Goal: Obtain resource: Obtain resource

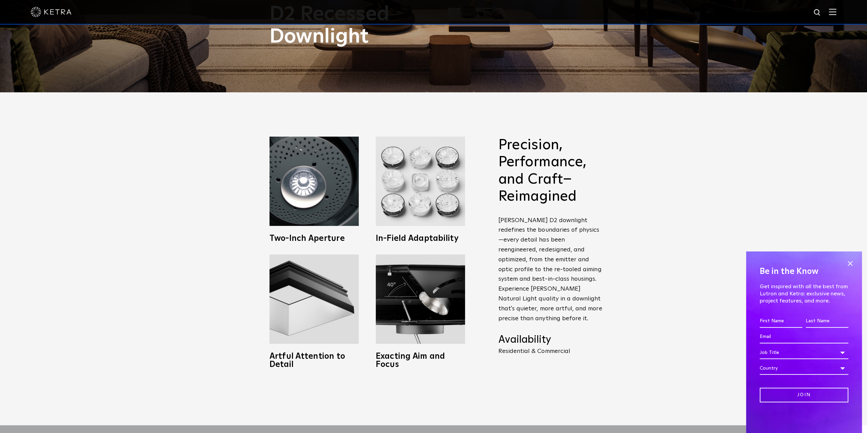
scroll to position [375, 0]
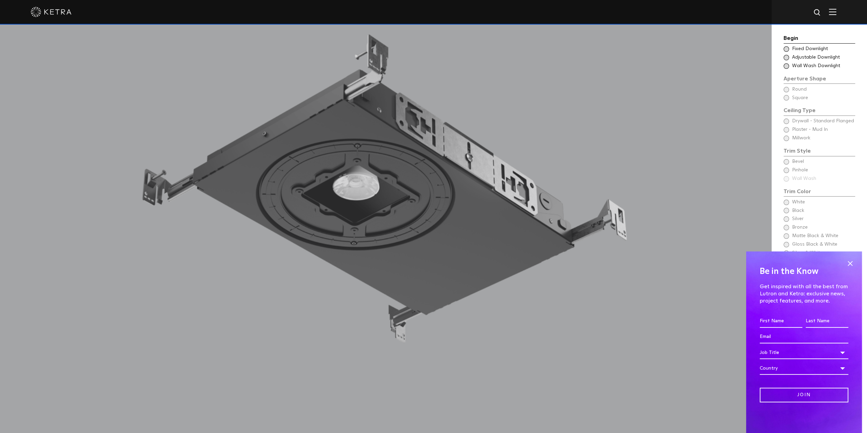
drag, startPoint x: 147, startPoint y: 203, endPoint x: 141, endPoint y: 208, distance: 8.5
click at [144, 205] on div at bounding box center [385, 199] width 681 height 503
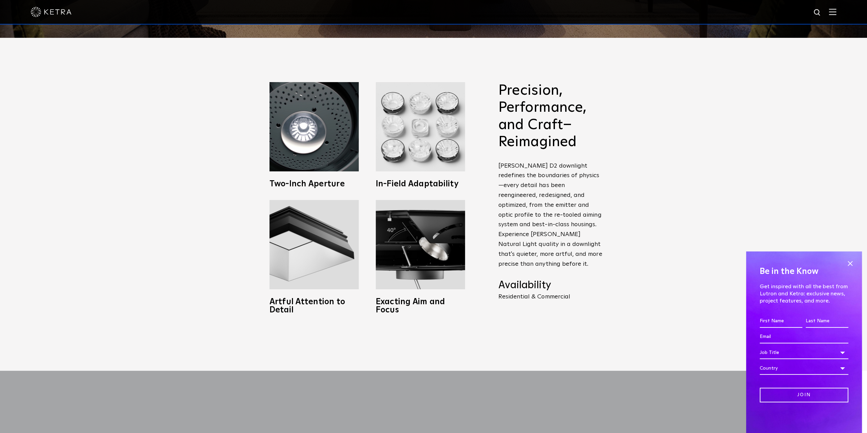
scroll to position [307, 0]
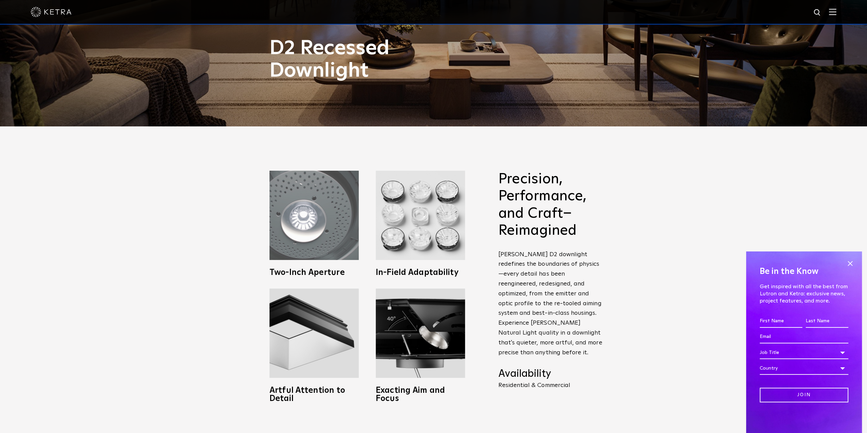
click at [291, 239] on img at bounding box center [313, 215] width 89 height 89
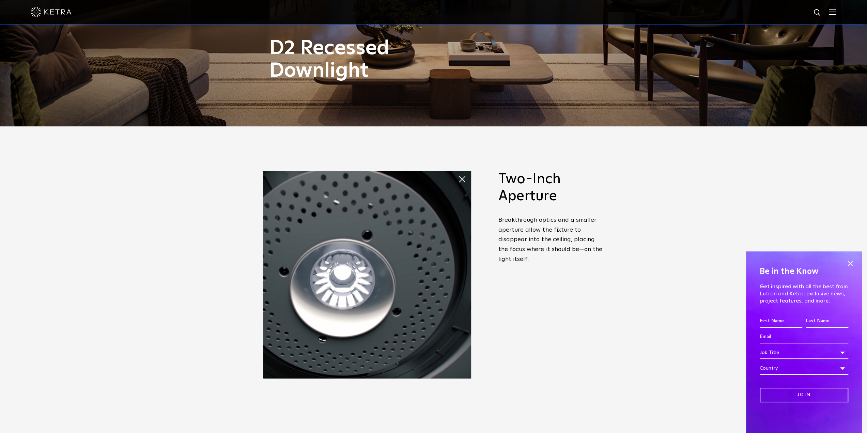
click at [523, 196] on h2 "Two-Inch Aperture" at bounding box center [551, 188] width 106 height 34
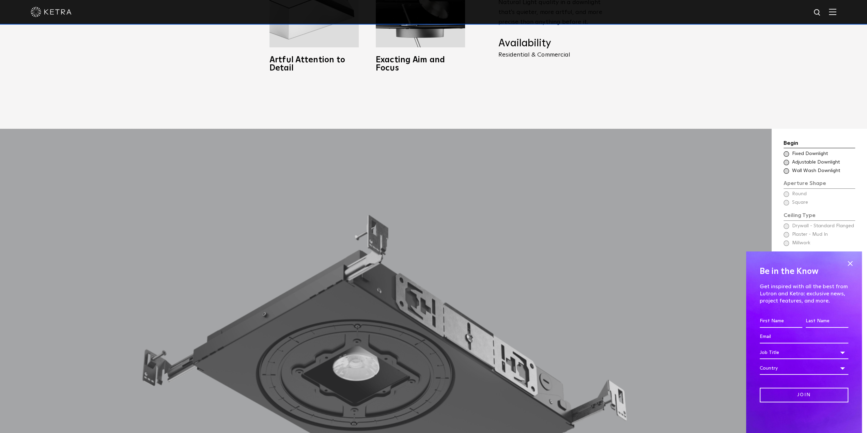
scroll to position [749, 0]
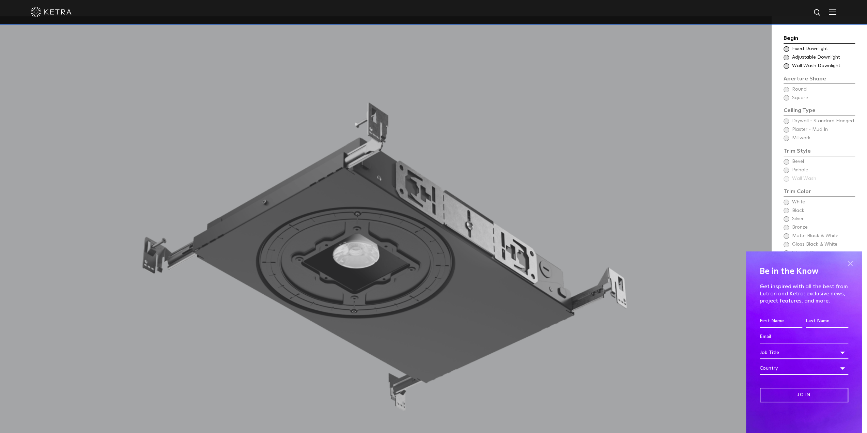
click at [850, 258] on span at bounding box center [850, 263] width 10 height 10
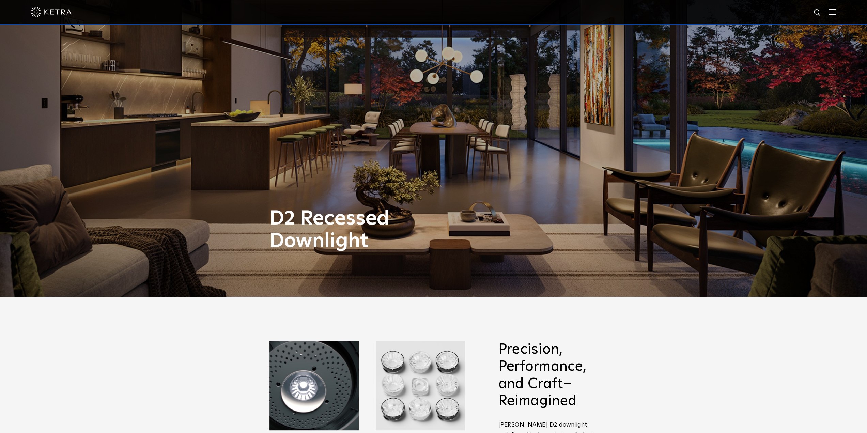
scroll to position [0, 0]
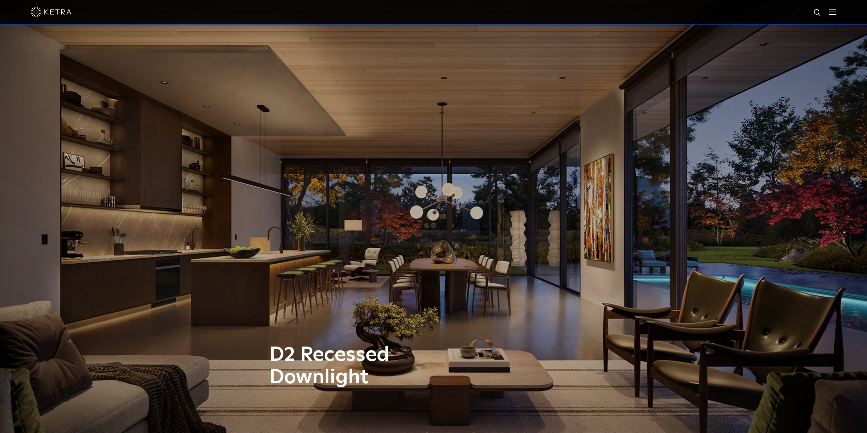
click at [836, 12] on img at bounding box center [832, 12] width 7 height 6
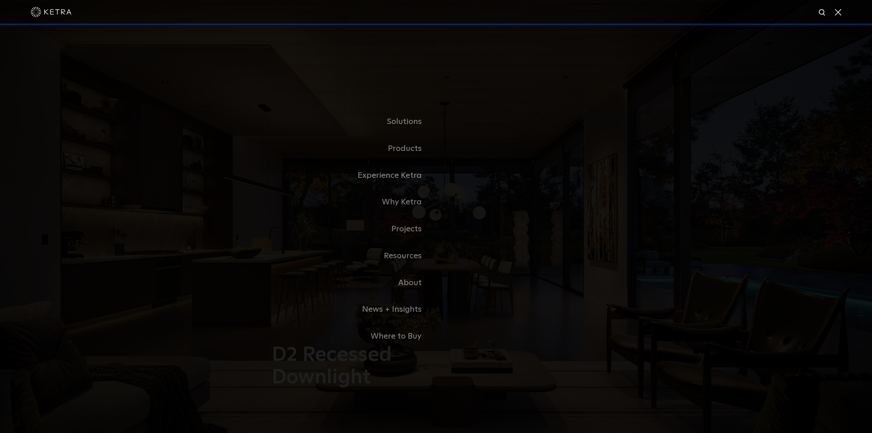
click at [0, 0] on link "Residential Products" at bounding box center [0, 0] width 0 height 0
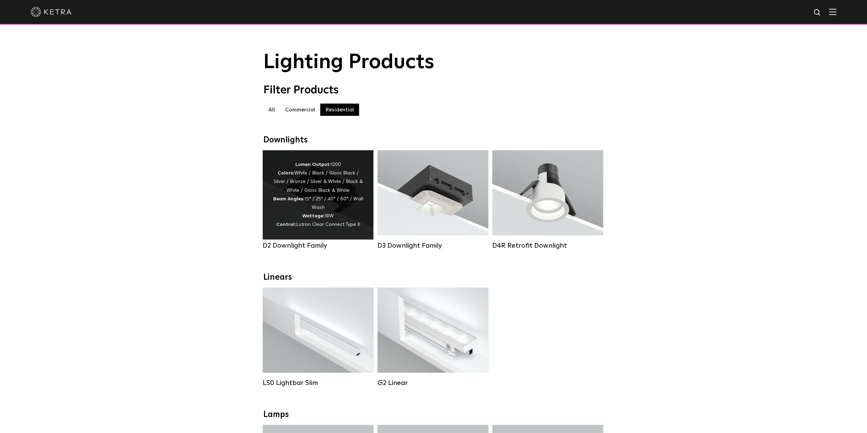
click at [292, 185] on div "Lumen Output: 1200 Colors: White / Black / Gloss Black / Silver / Bronze / Silv…" at bounding box center [318, 194] width 90 height 69
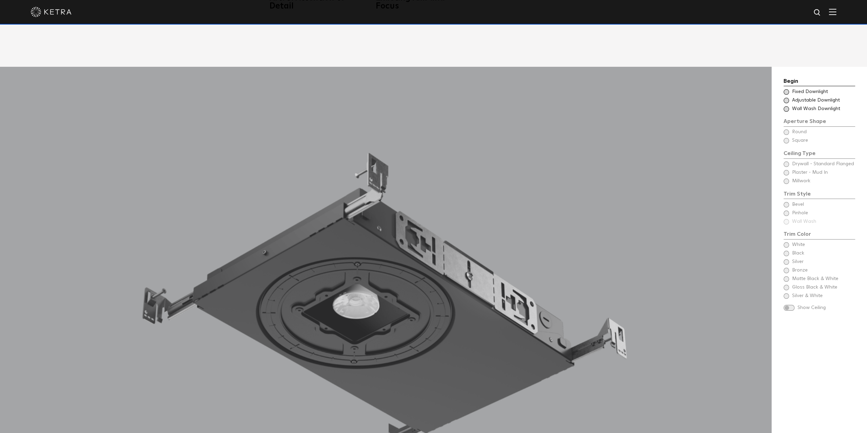
scroll to position [715, 0]
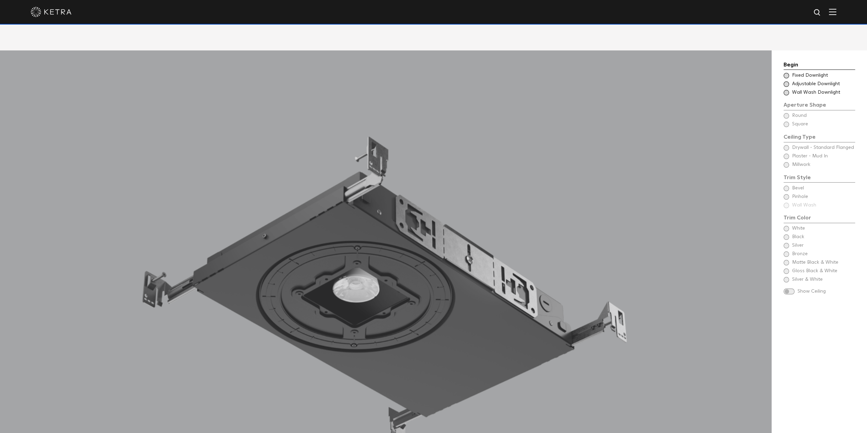
click at [784, 73] on span at bounding box center [786, 75] width 5 height 5
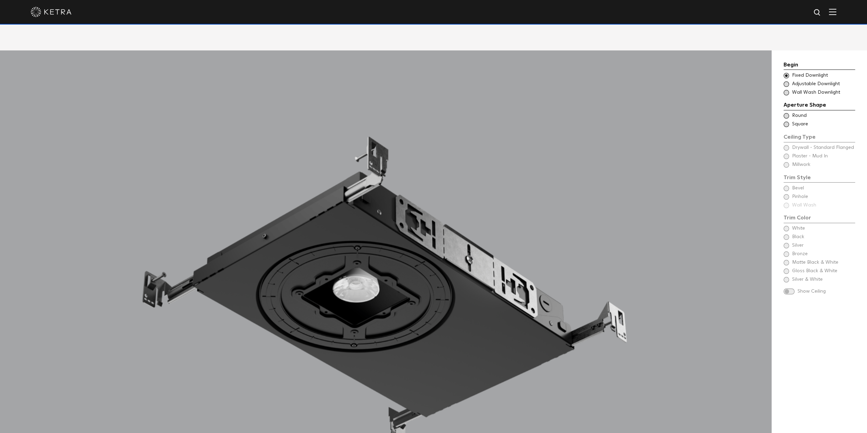
click at [785, 113] on span at bounding box center [786, 115] width 5 height 5
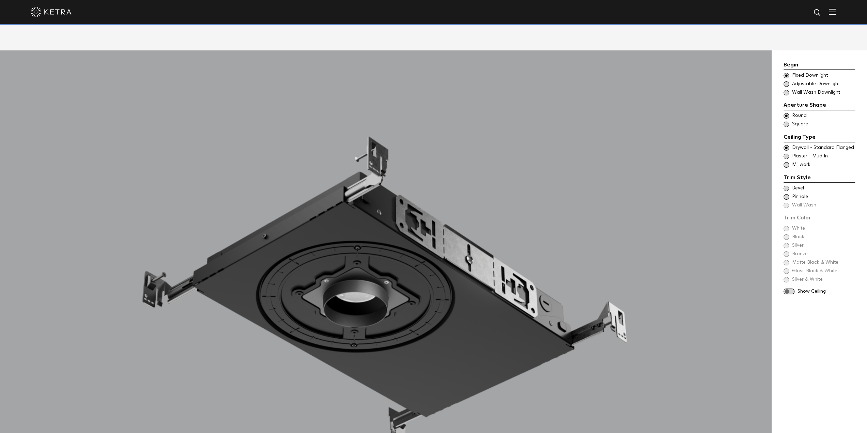
click at [786, 154] on span at bounding box center [786, 156] width 5 height 5
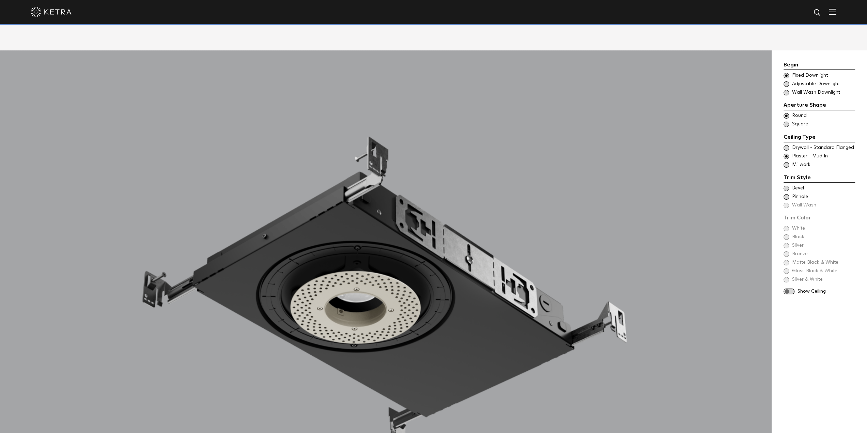
click at [784, 185] on div "Trim Color - Round - Flangeless Bevel" at bounding box center [820, 188] width 72 height 7
click at [786, 226] on span at bounding box center [786, 228] width 5 height 5
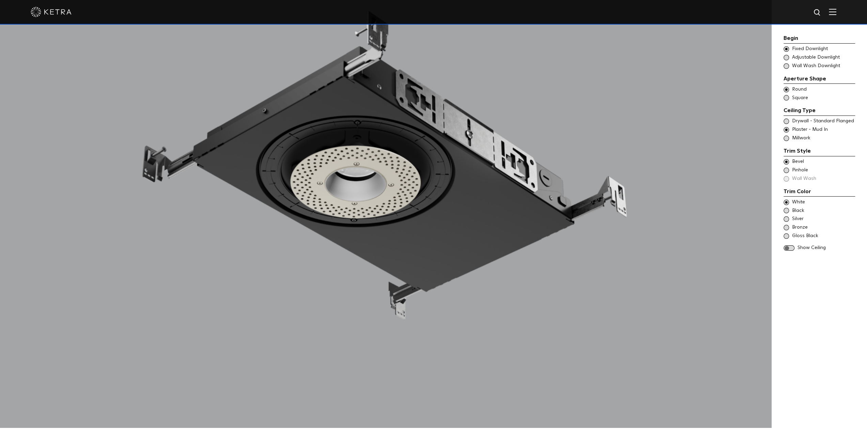
scroll to position [852, 0]
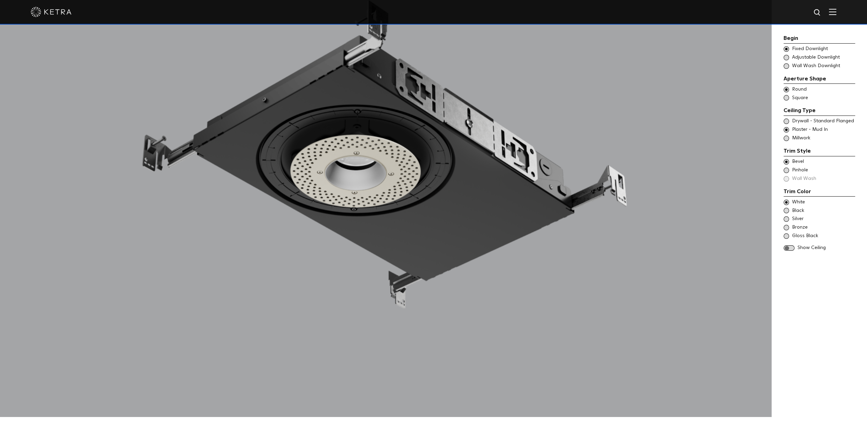
click at [794, 246] on div "Show Ceiling" at bounding box center [820, 248] width 72 height 7
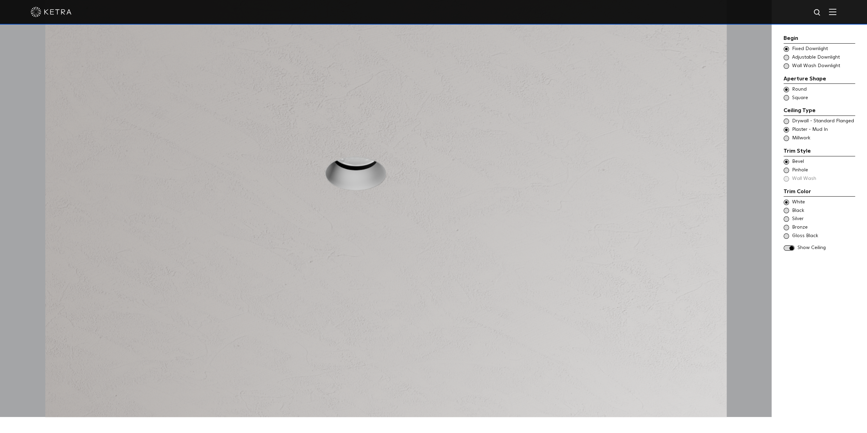
click at [786, 248] on span at bounding box center [789, 248] width 11 height 6
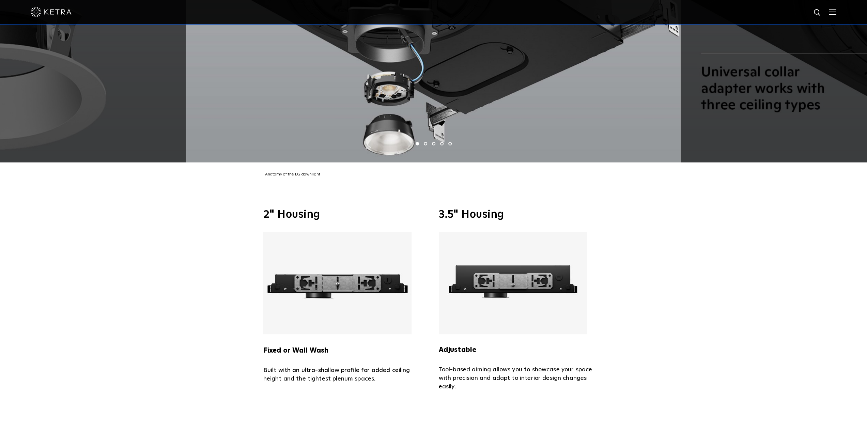
click at [290, 209] on h3 "2" Housing" at bounding box center [345, 214] width 165 height 11
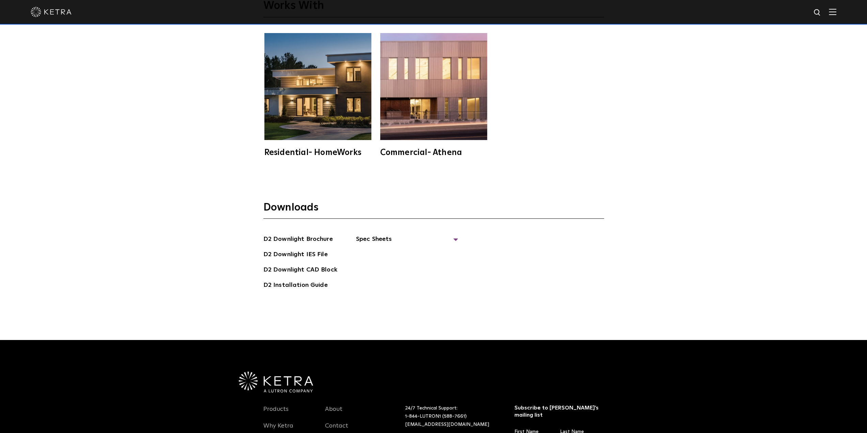
scroll to position [2214, 0]
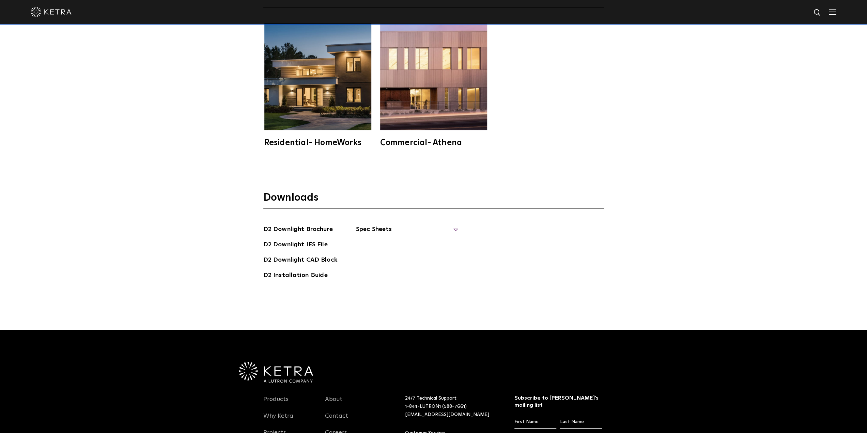
click at [381, 224] on span "Spec Sheets" at bounding box center [407, 231] width 102 height 15
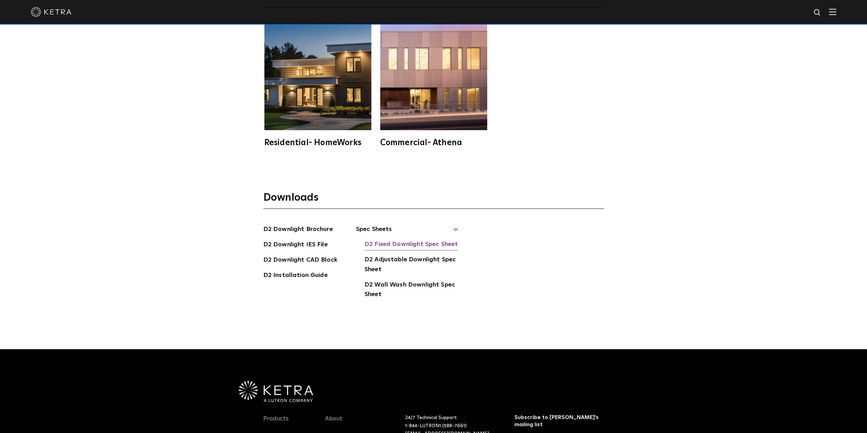
click at [420, 239] on link "D2 Fixed Downlight Spec Sheet" at bounding box center [411, 244] width 93 height 11
